Goal: Task Accomplishment & Management: Use online tool/utility

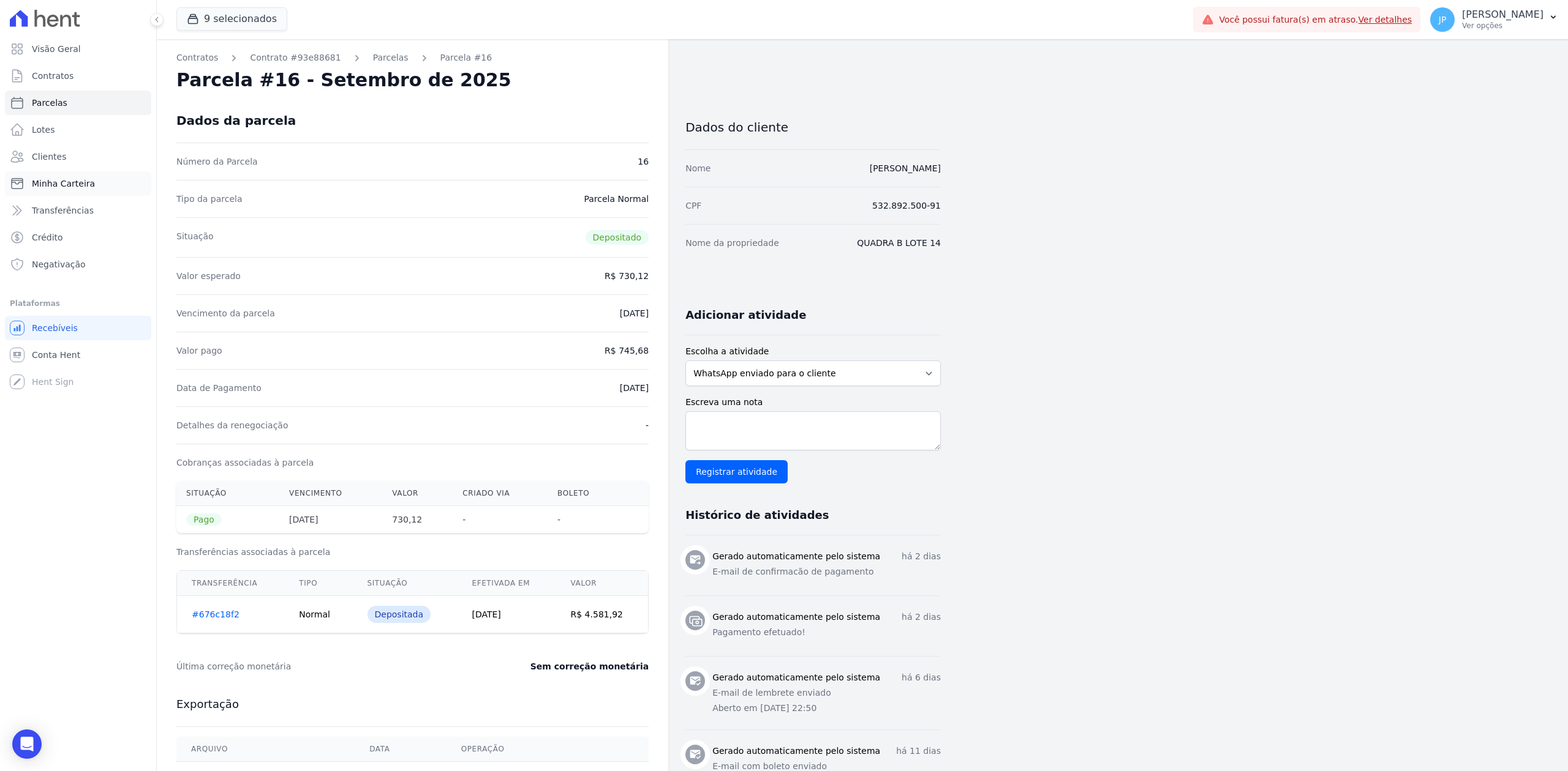
scroll to position [245, 0]
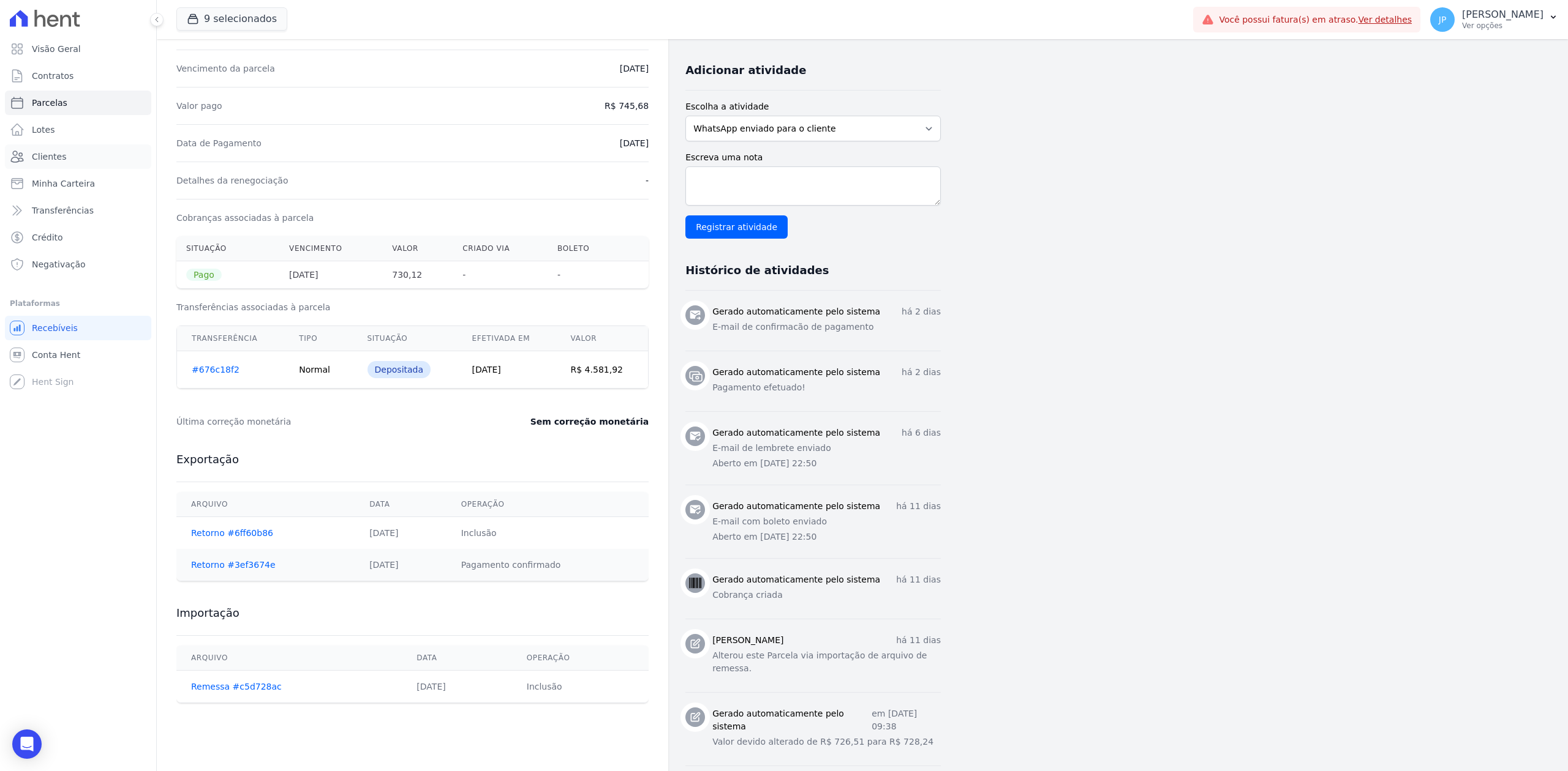
drag, startPoint x: 40, startPoint y: 160, endPoint x: 265, endPoint y: 217, distance: 232.1
click at [40, 160] on span "Clientes" at bounding box center [49, 157] width 34 height 13
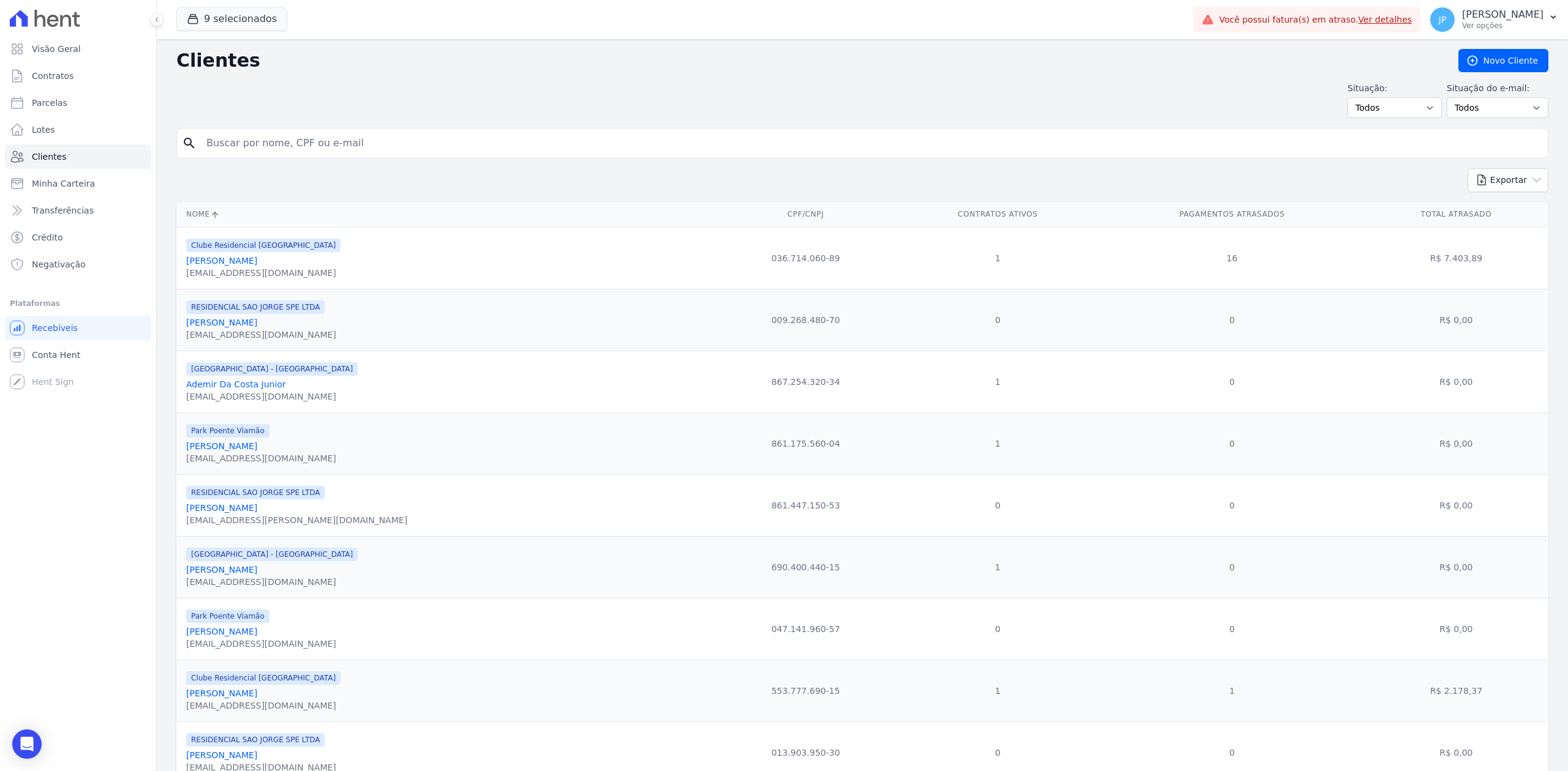
click at [341, 151] on input "search" at bounding box center [871, 143] width 1344 height 24
type input "[PERSON_NAME]"
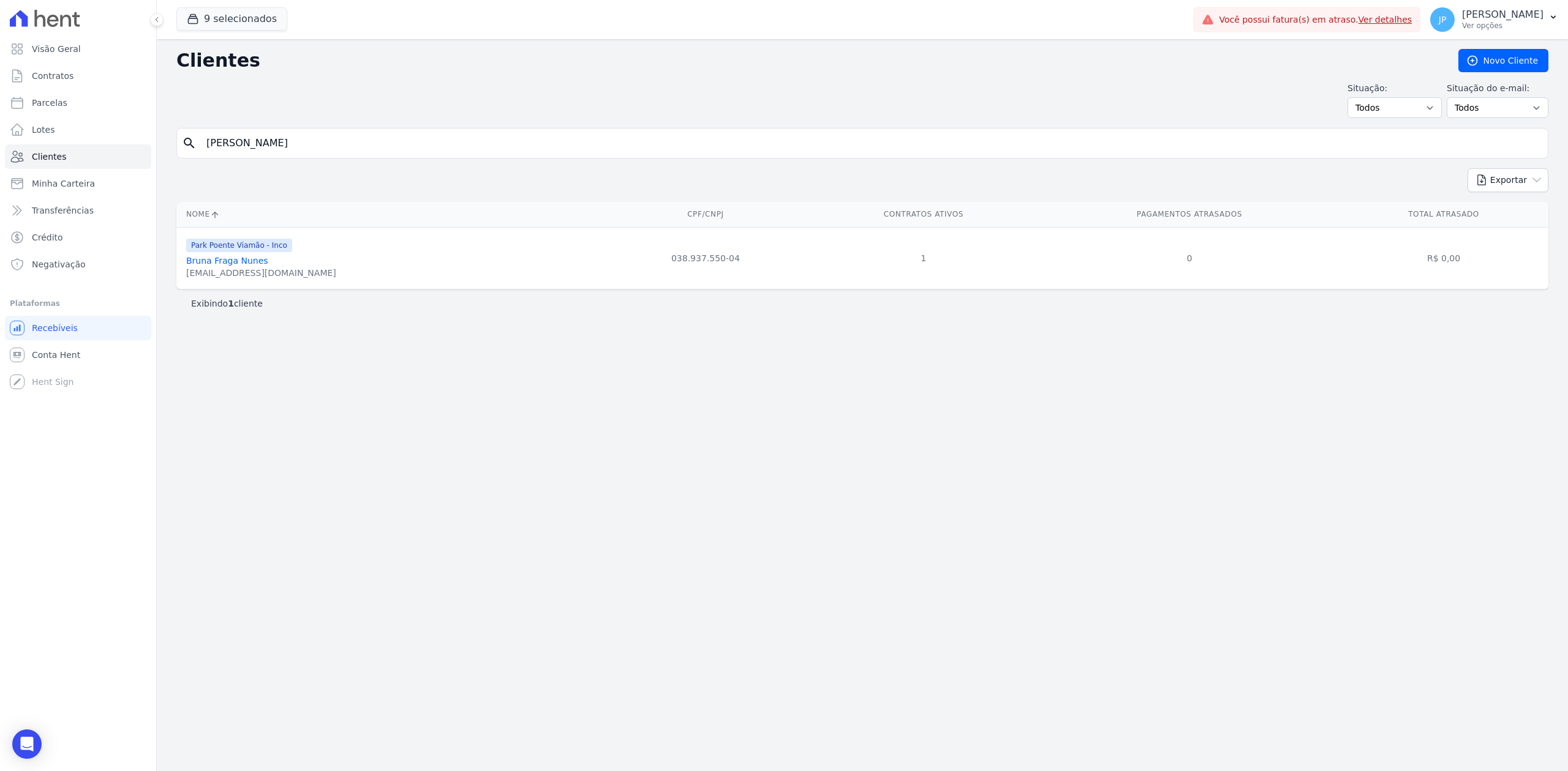
click at [234, 262] on link "Bruna Fraga Nunes" at bounding box center [227, 261] width 82 height 10
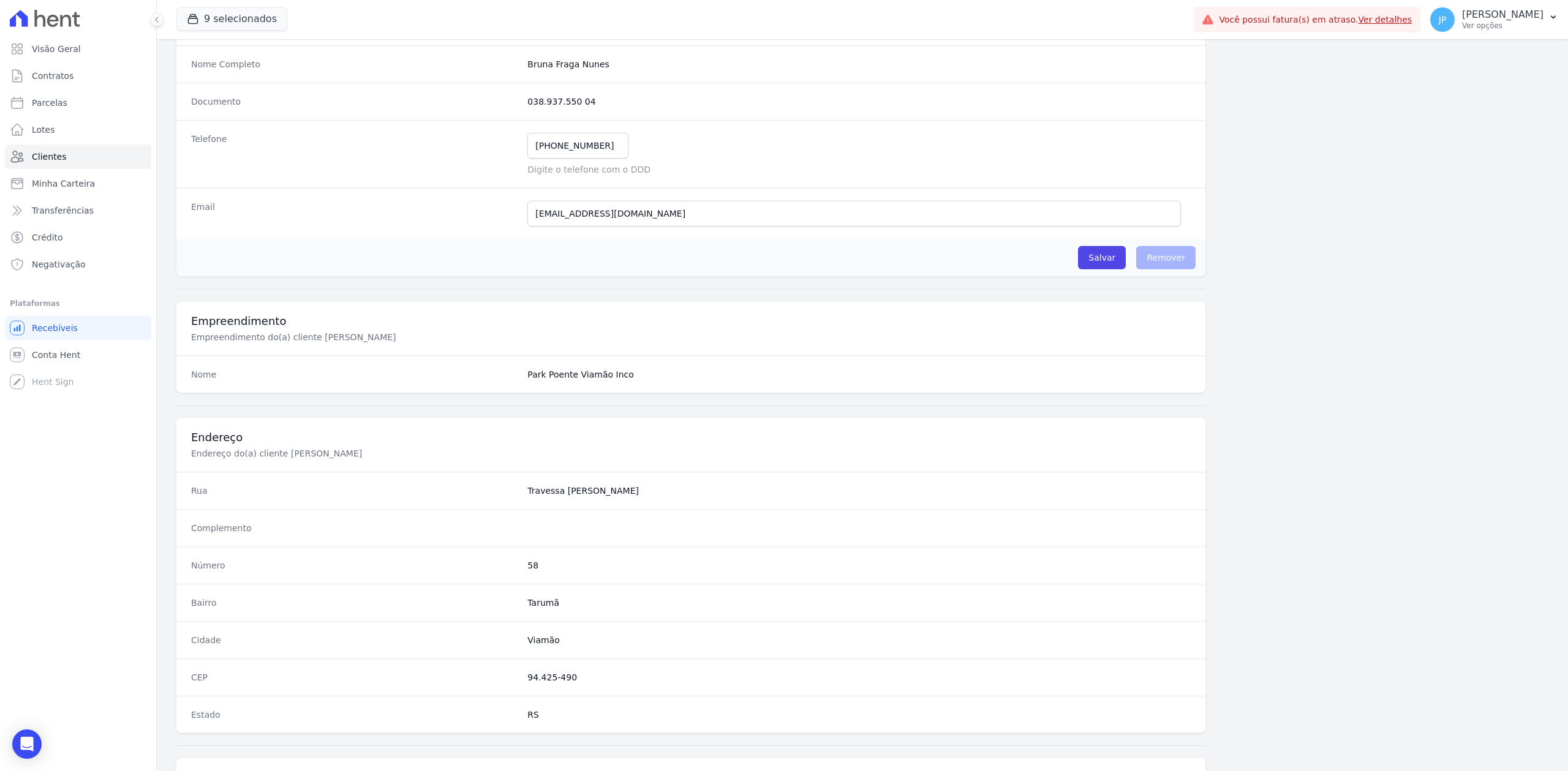
scroll to position [380, 0]
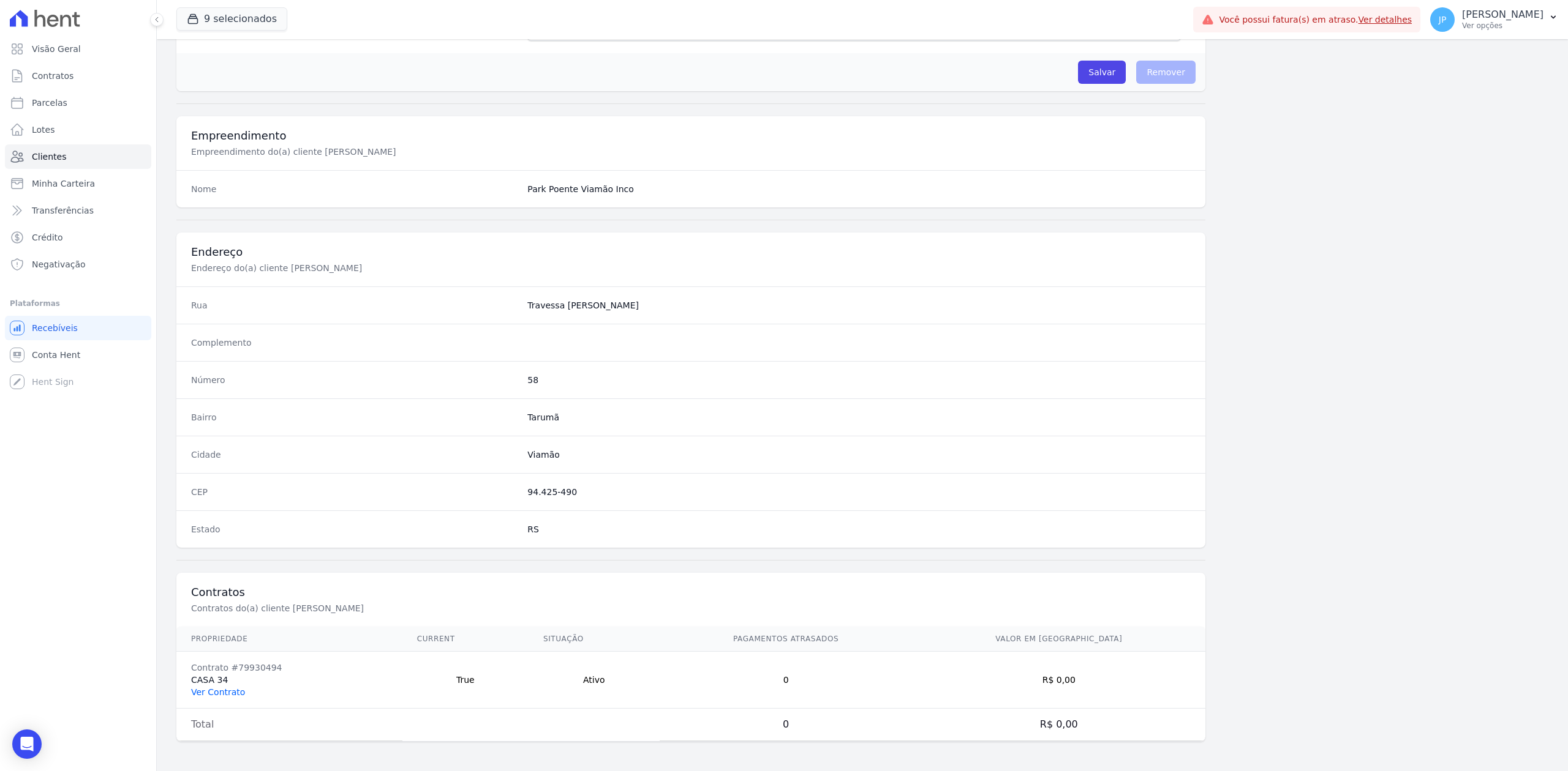
click at [216, 696] on link "Ver Contrato" at bounding box center [218, 692] width 54 height 10
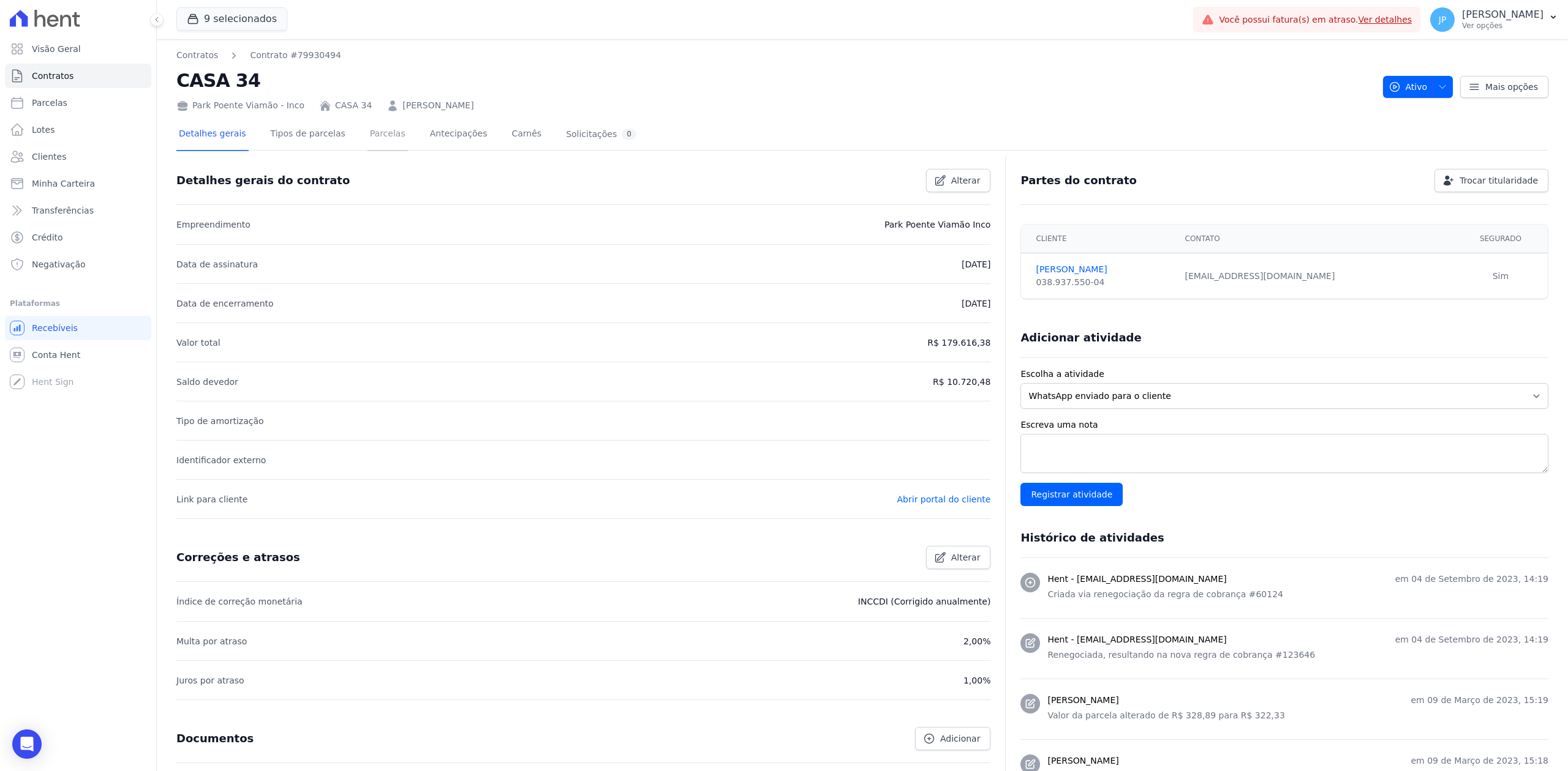
click at [367, 134] on link "Parcelas" at bounding box center [387, 135] width 40 height 32
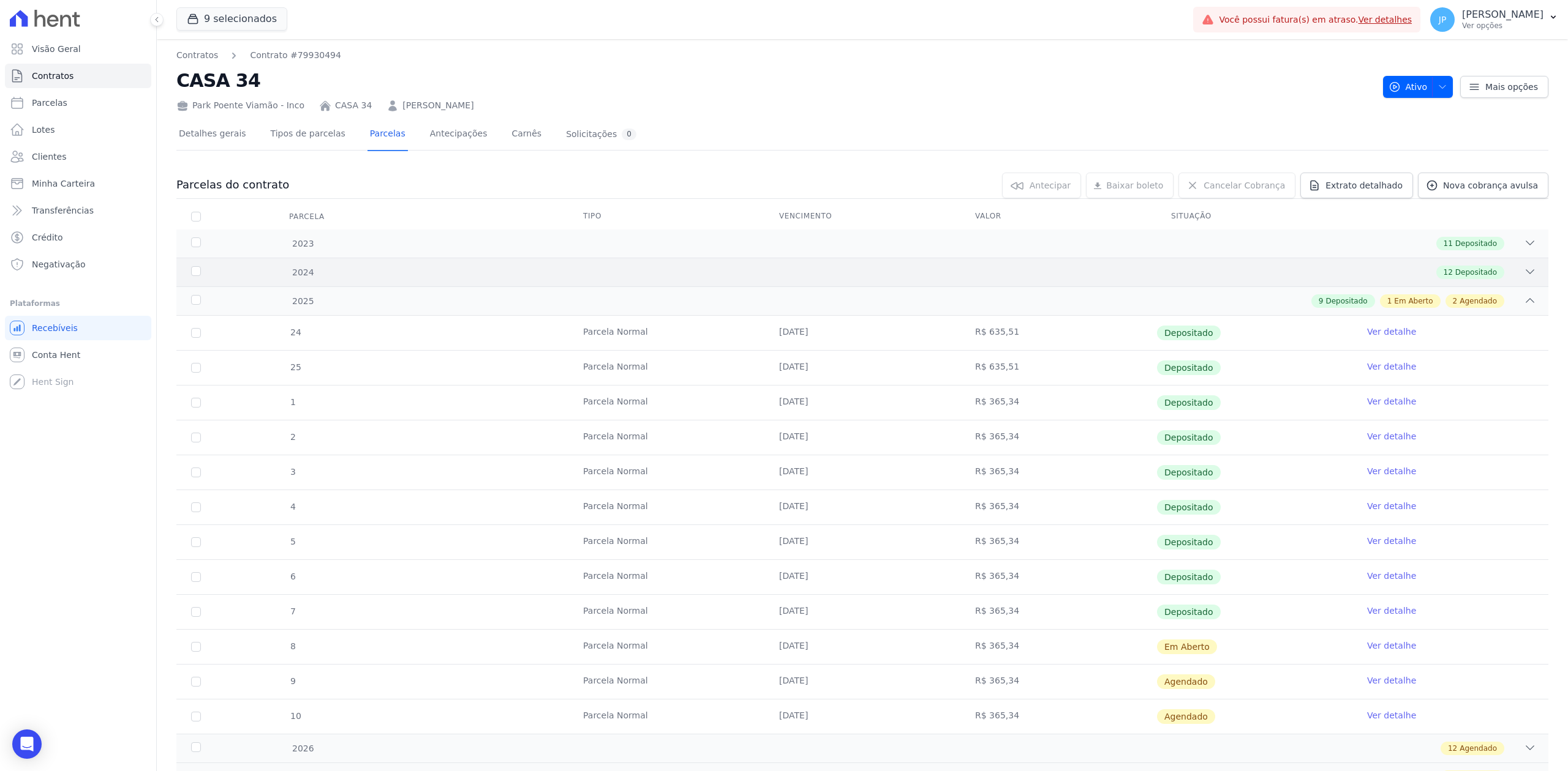
click at [1524, 267] on icon at bounding box center [1530, 272] width 13 height 13
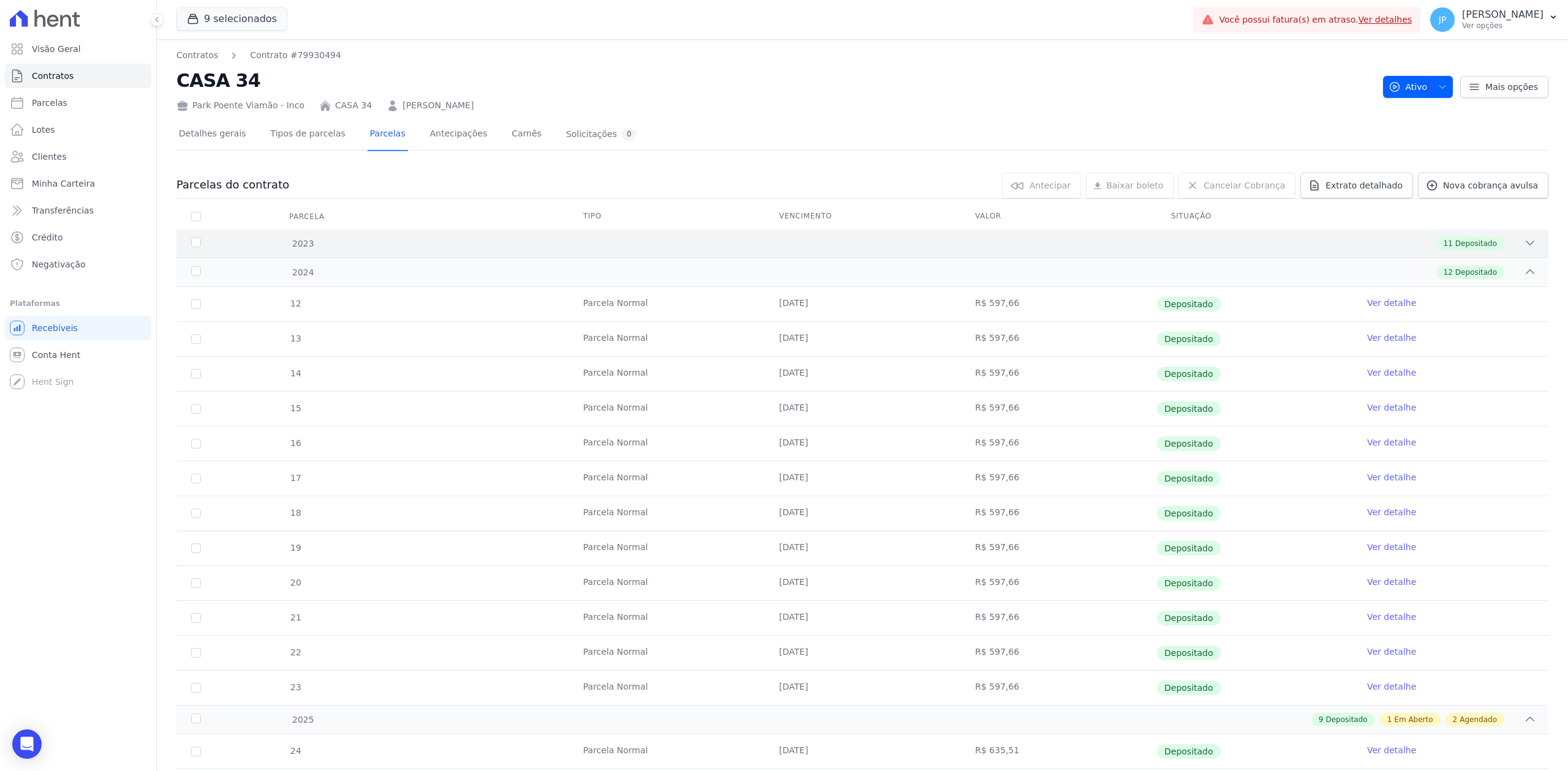
click at [1524, 249] on icon at bounding box center [1530, 243] width 13 height 13
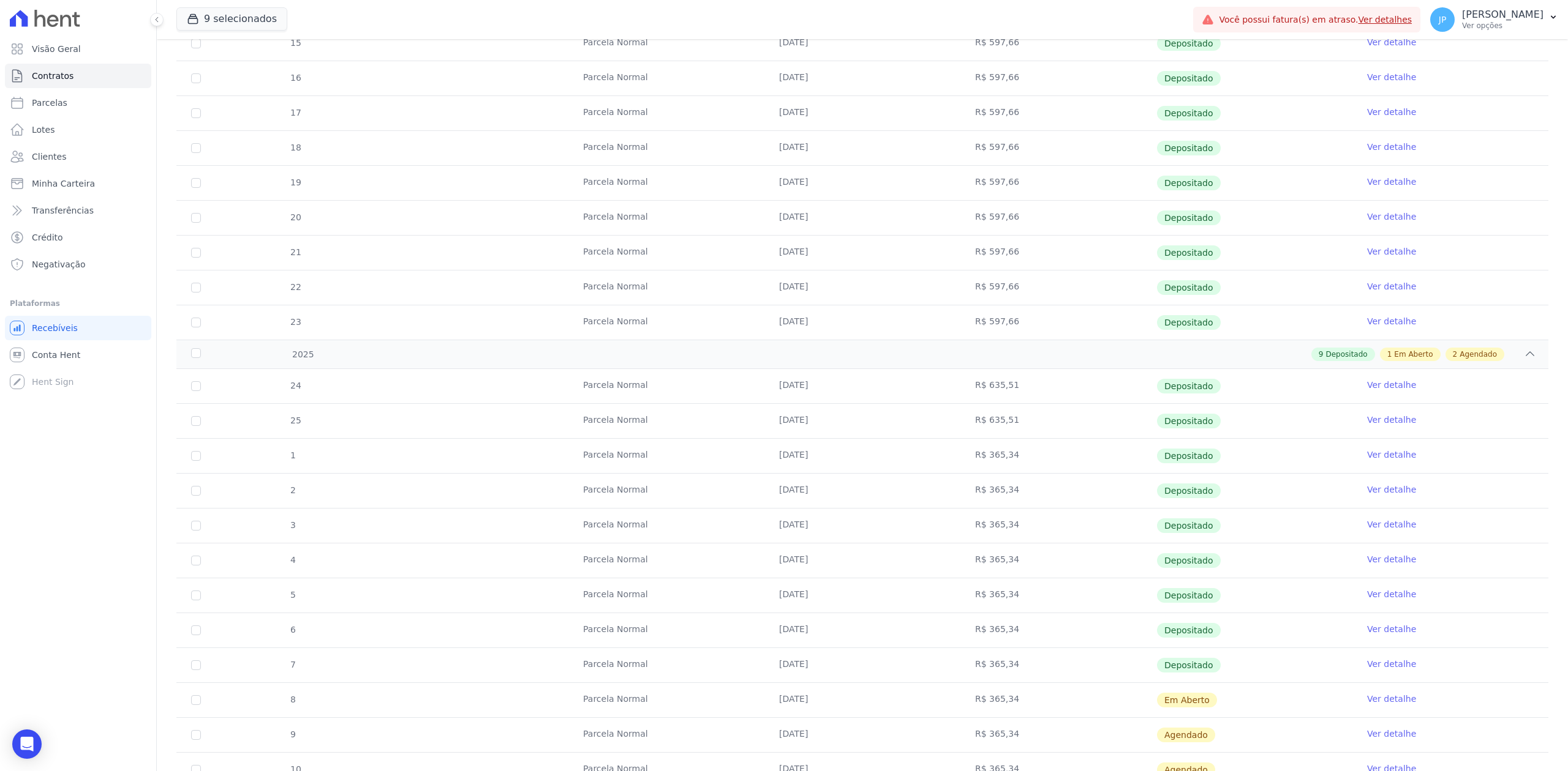
scroll to position [897, 0]
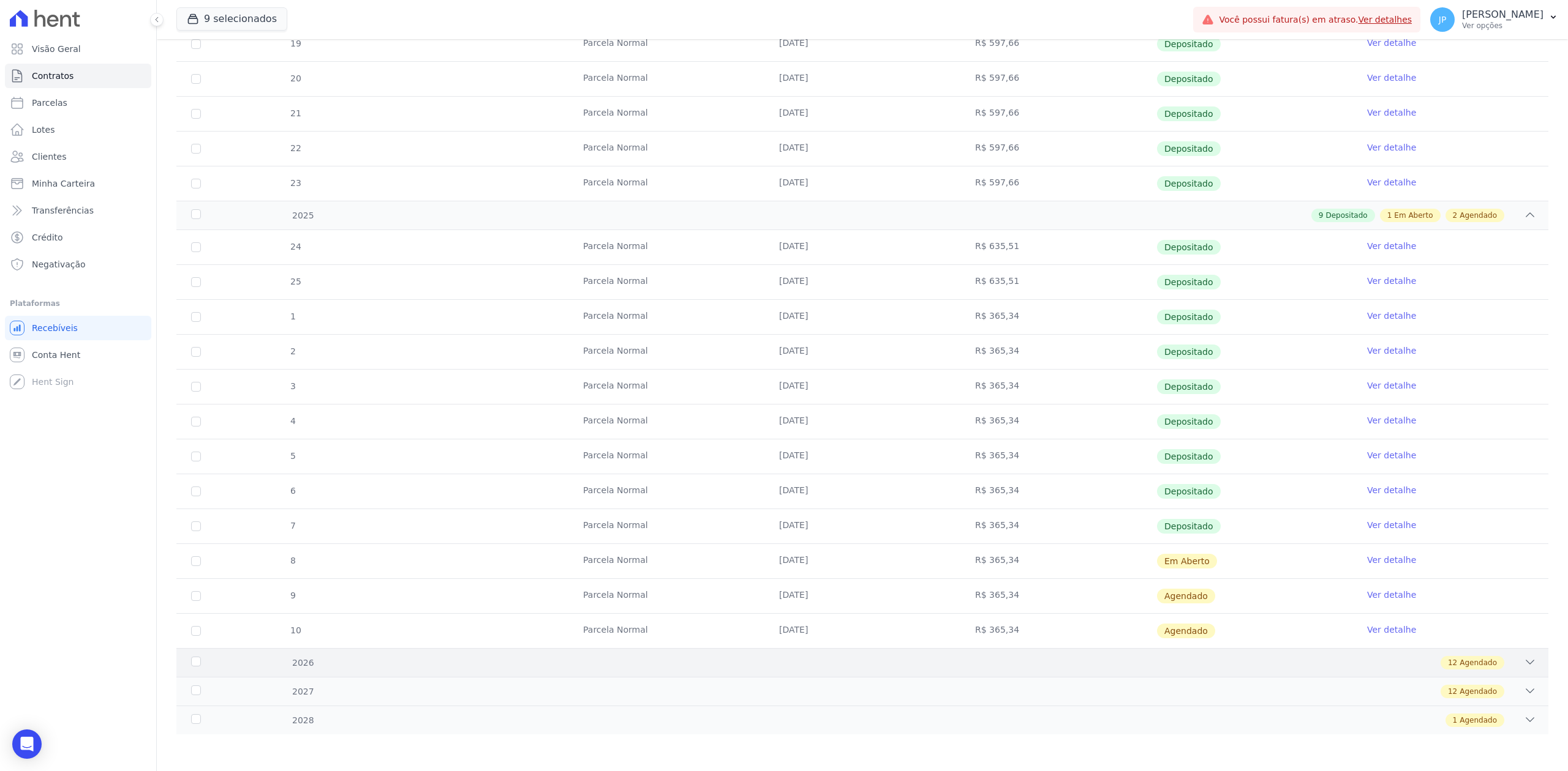
click at [1505, 663] on div "12 Agendado" at bounding box center [930, 663] width 1212 height 13
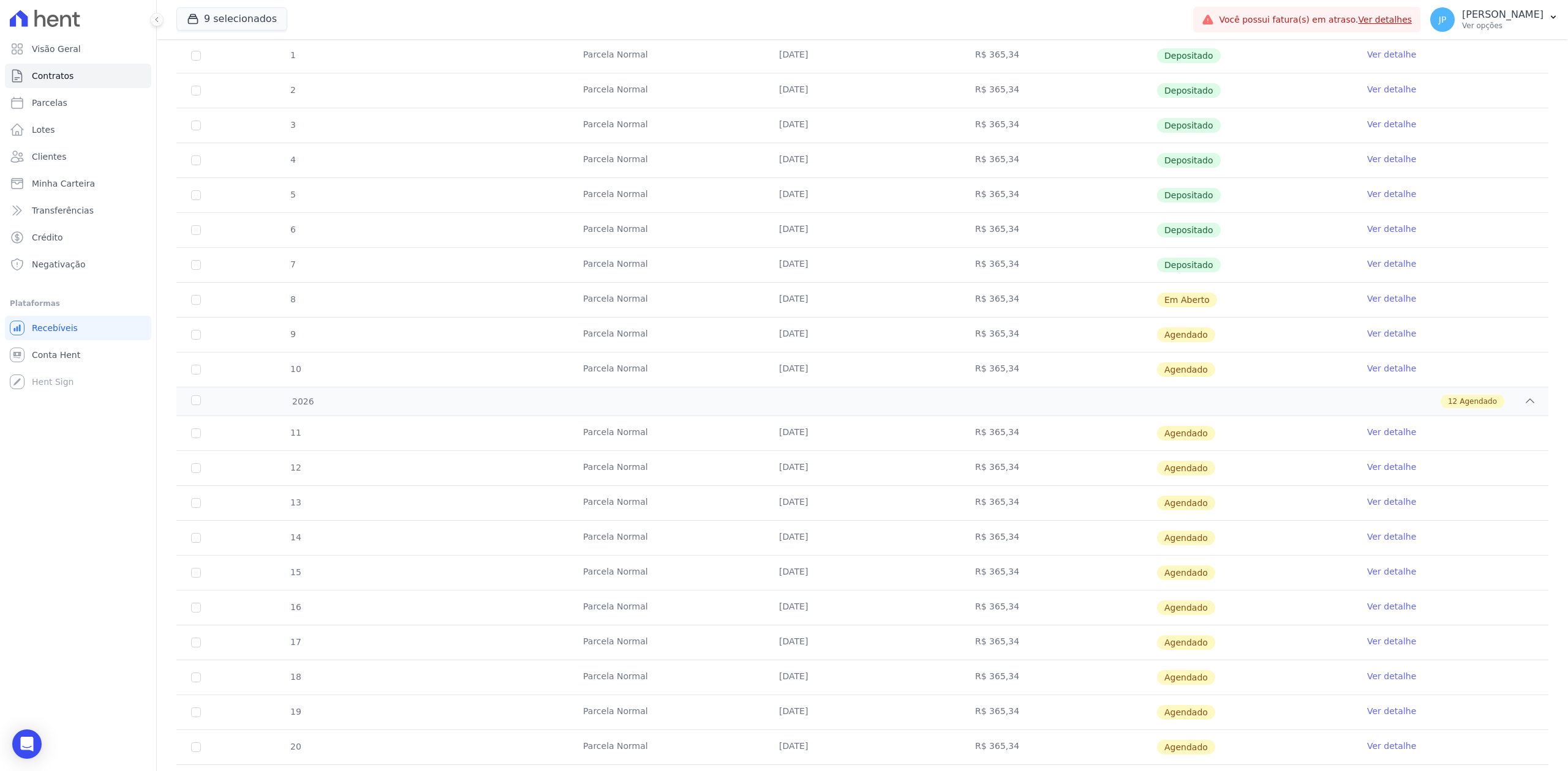
scroll to position [1318, 0]
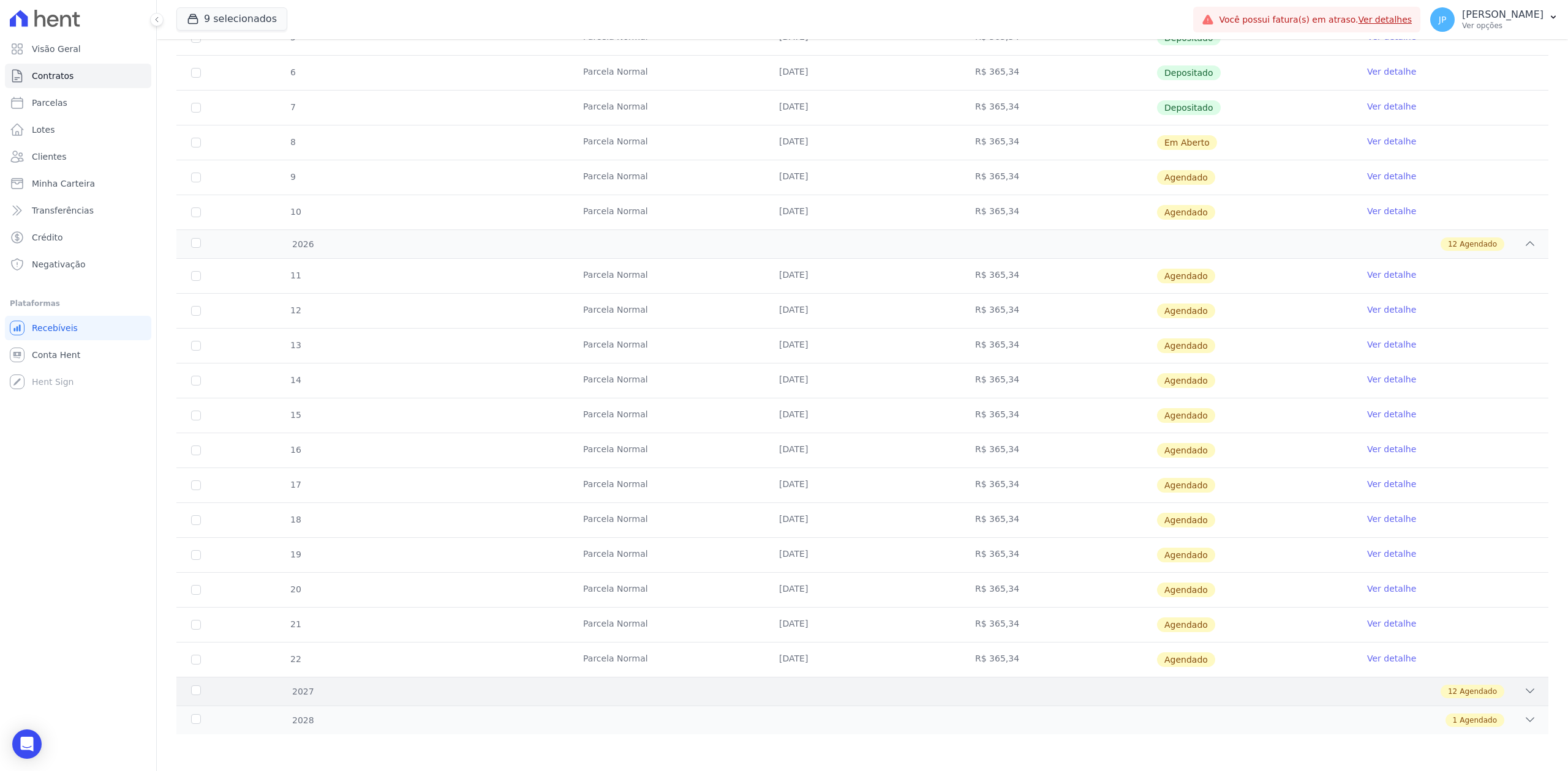
click at [1524, 694] on icon at bounding box center [1530, 691] width 13 height 13
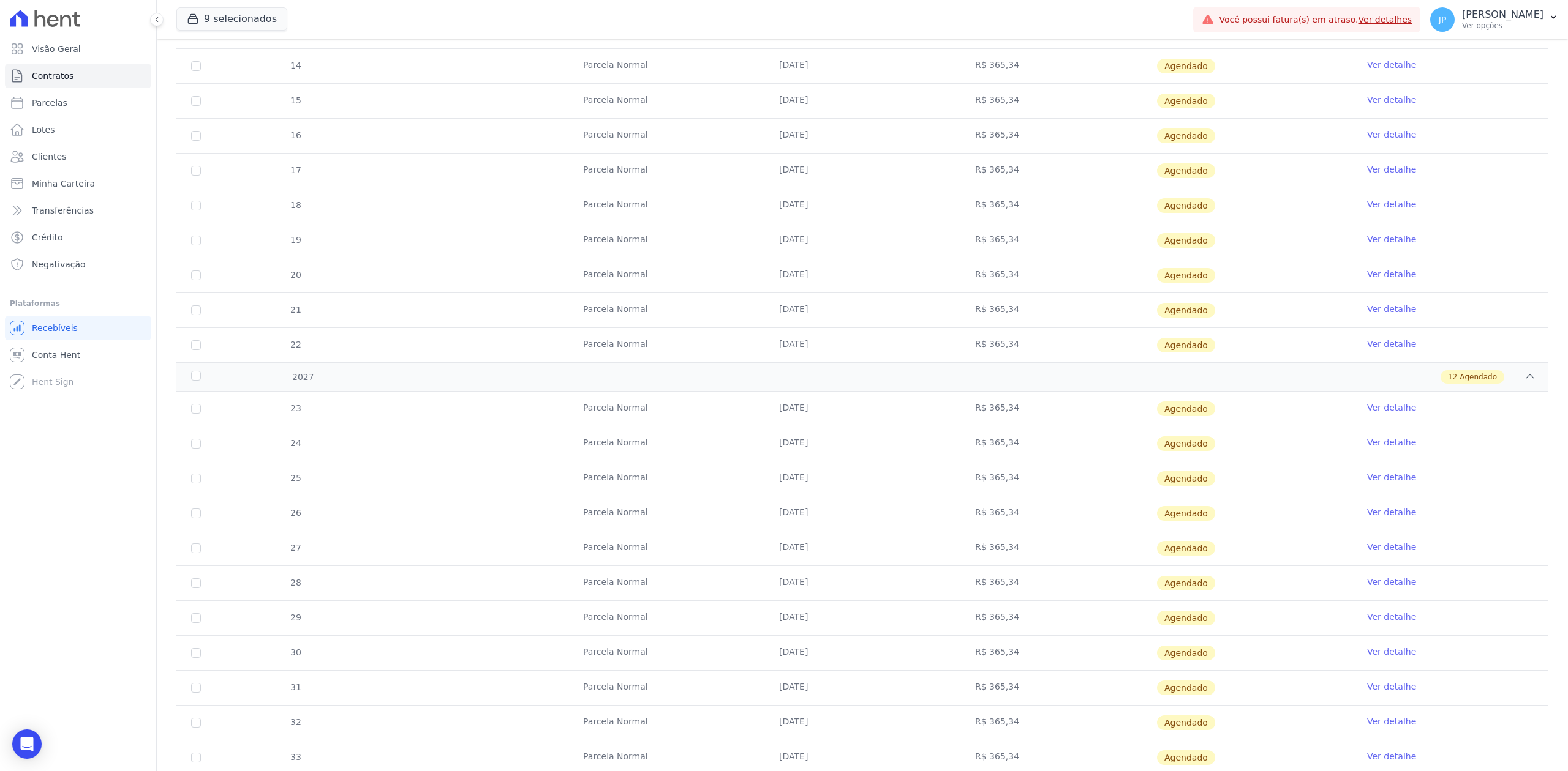
scroll to position [1739, 0]
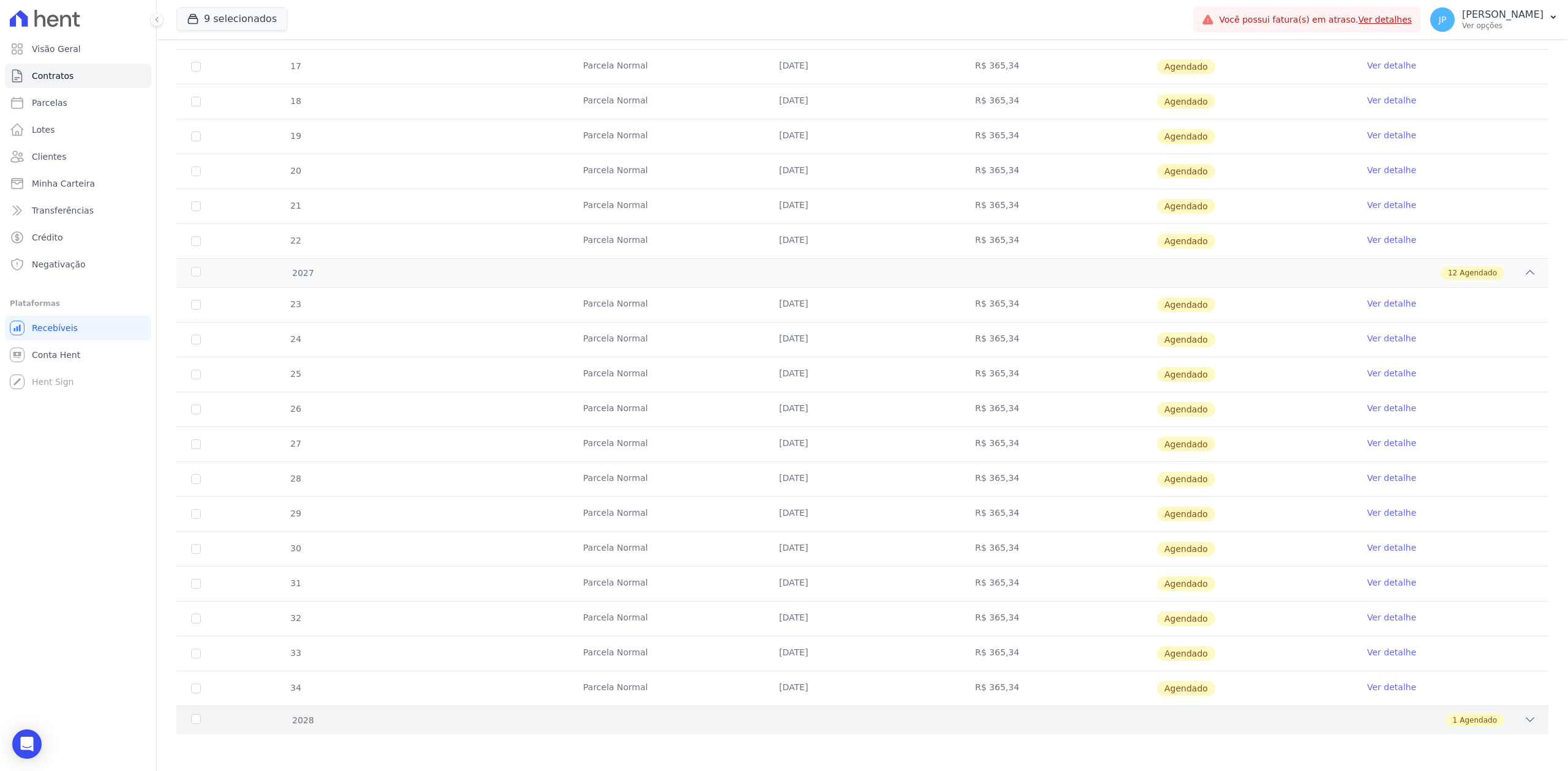
click at [1526, 719] on icon at bounding box center [1530, 720] width 8 height 4
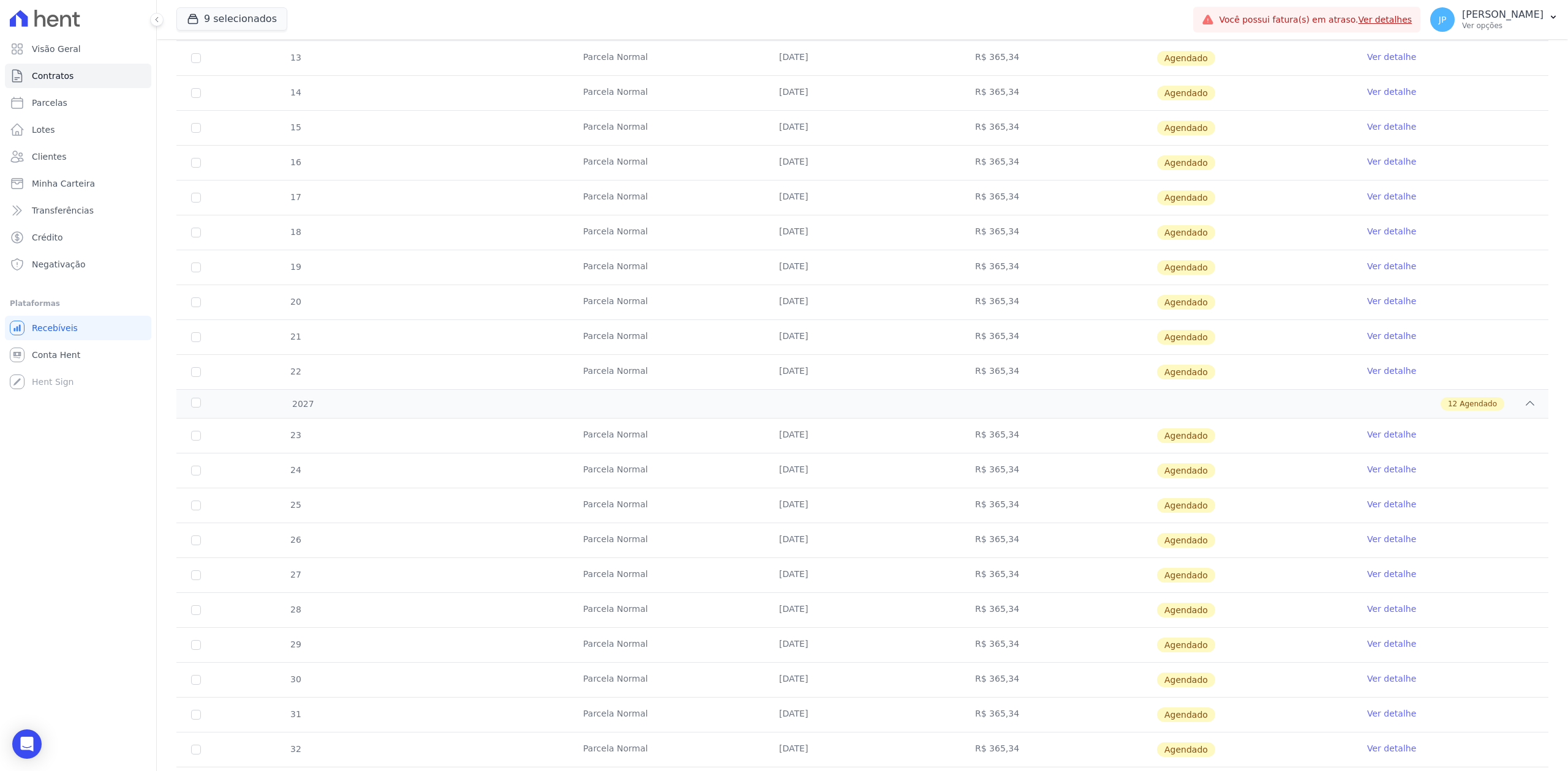
scroll to position [1774, 0]
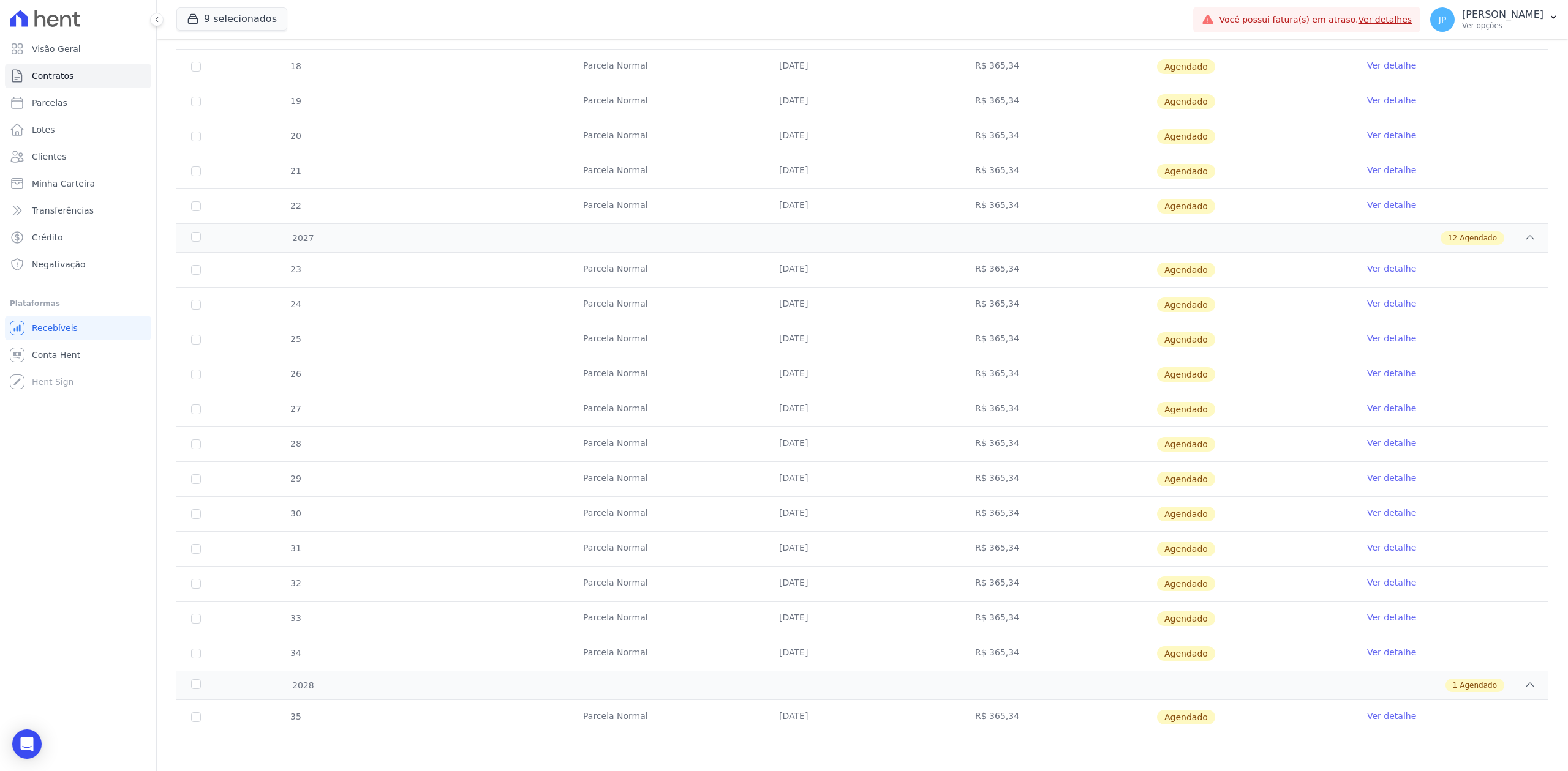
drag, startPoint x: 1215, startPoint y: 713, endPoint x: 552, endPoint y: 708, distance: 663.0
click at [552, 708] on tr "35 [GEOGRAPHIC_DATA] [DATE] R$ 365,34 [GEOGRAPHIC_DATA] Ver detalhe" at bounding box center [862, 717] width 1372 height 34
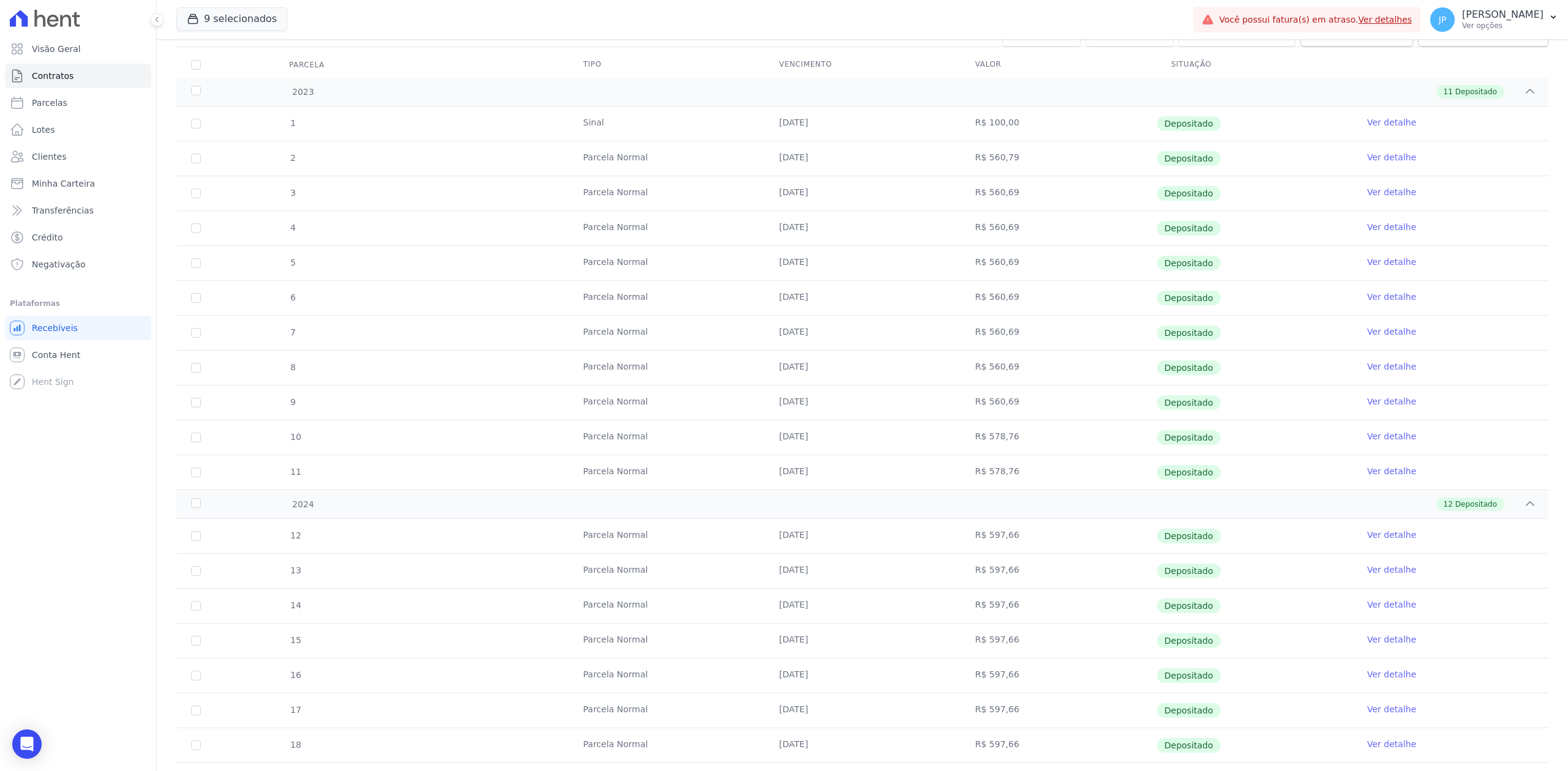
scroll to position [0, 0]
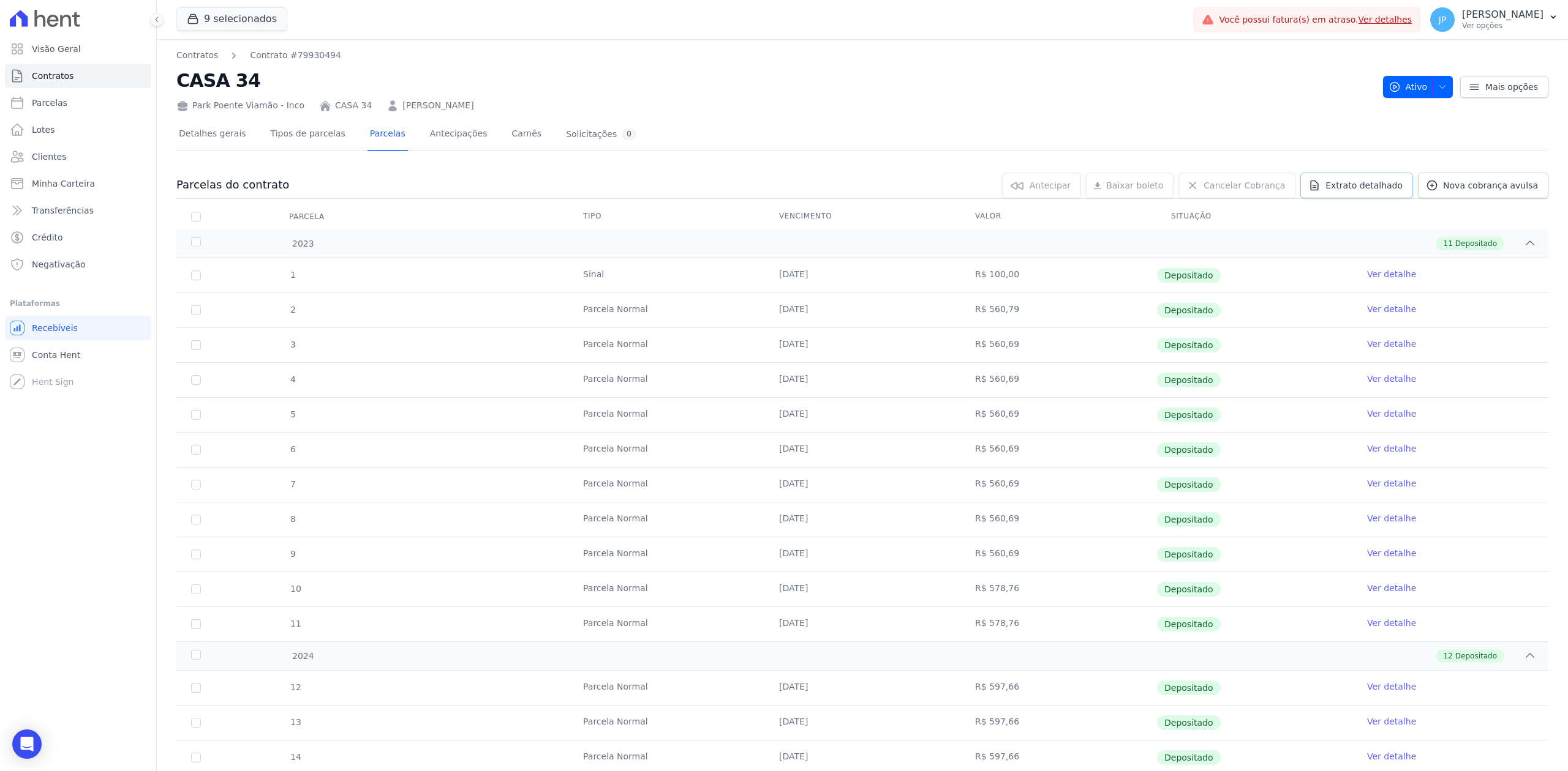
click at [1317, 181] on icon at bounding box center [1314, 186] width 7 height 9
click at [1488, 188] on div "Exportar PDF" at bounding box center [1526, 187] width 83 height 20
click at [1500, 180] on span "Exportar PDF" at bounding box center [1528, 186] width 64 height 13
